Goal: Information Seeking & Learning: Learn about a topic

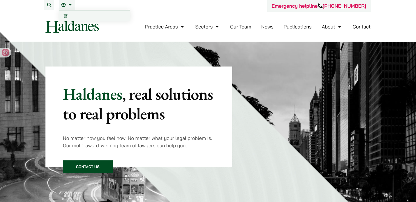
click at [74, 16] on link "繁" at bounding box center [94, 15] width 71 height 11
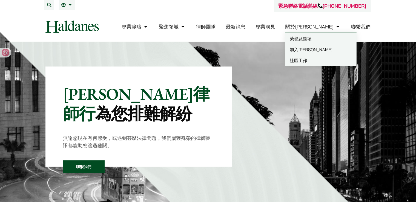
click at [324, 25] on link "關於[PERSON_NAME]" at bounding box center [313, 27] width 56 height 6
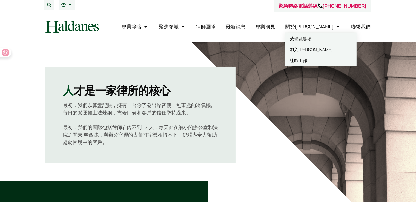
click at [328, 48] on link "加入[PERSON_NAME]" at bounding box center [320, 49] width 71 height 11
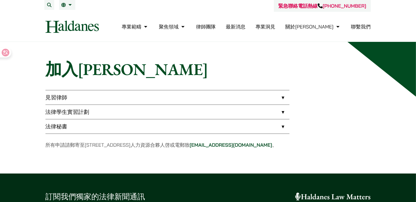
click at [66, 126] on link "法律秘書" at bounding box center [167, 126] width 244 height 14
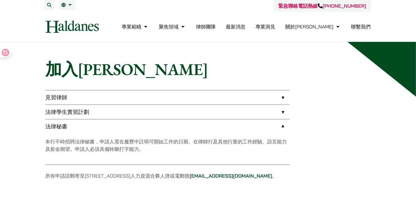
click at [72, 111] on link "法律學生實習計劃" at bounding box center [167, 112] width 244 height 14
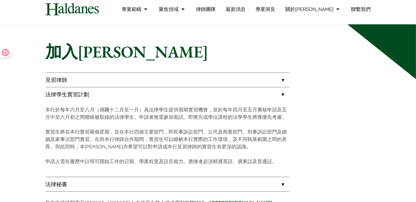
scroll to position [27, 0]
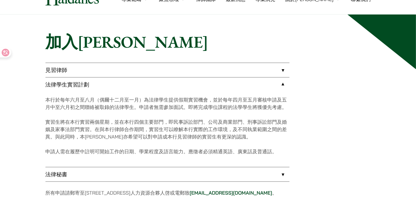
click at [62, 72] on link "見習律師" at bounding box center [167, 70] width 244 height 14
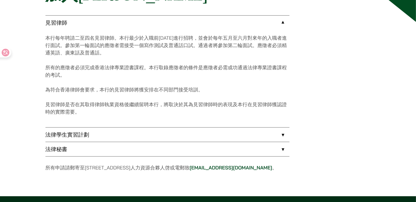
scroll to position [164, 0]
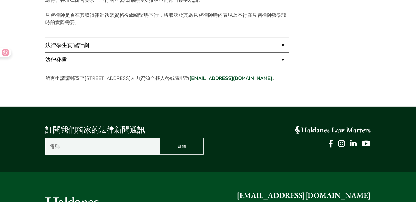
click at [75, 59] on link "法律秘書" at bounding box center [167, 60] width 244 height 14
